Goal: Task Accomplishment & Management: Manage account settings

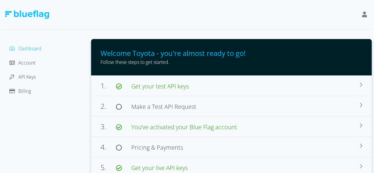
click at [39, 76] on div "API Keys" at bounding box center [46, 76] width 79 height 9
click at [30, 77] on span "API Keys" at bounding box center [26, 77] width 17 height 7
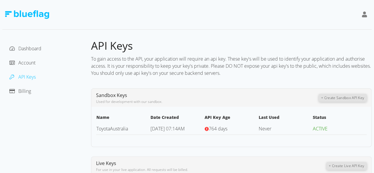
scroll to position [137, 0]
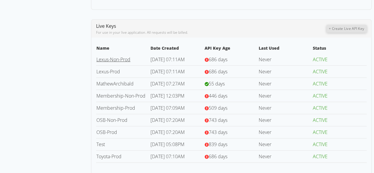
click at [127, 59] on link "Lexus-Non-Prod" at bounding box center [113, 59] width 34 height 7
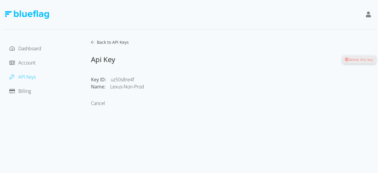
click at [92, 41] on icon at bounding box center [93, 42] width 4 height 4
